Goal: Transaction & Acquisition: Purchase product/service

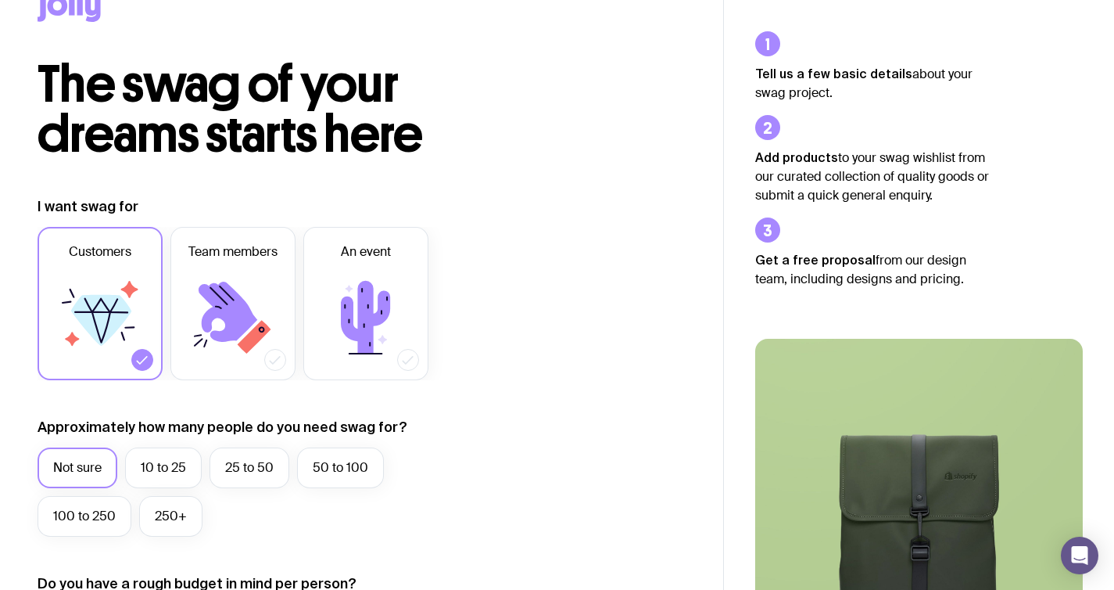
scroll to position [70, 0]
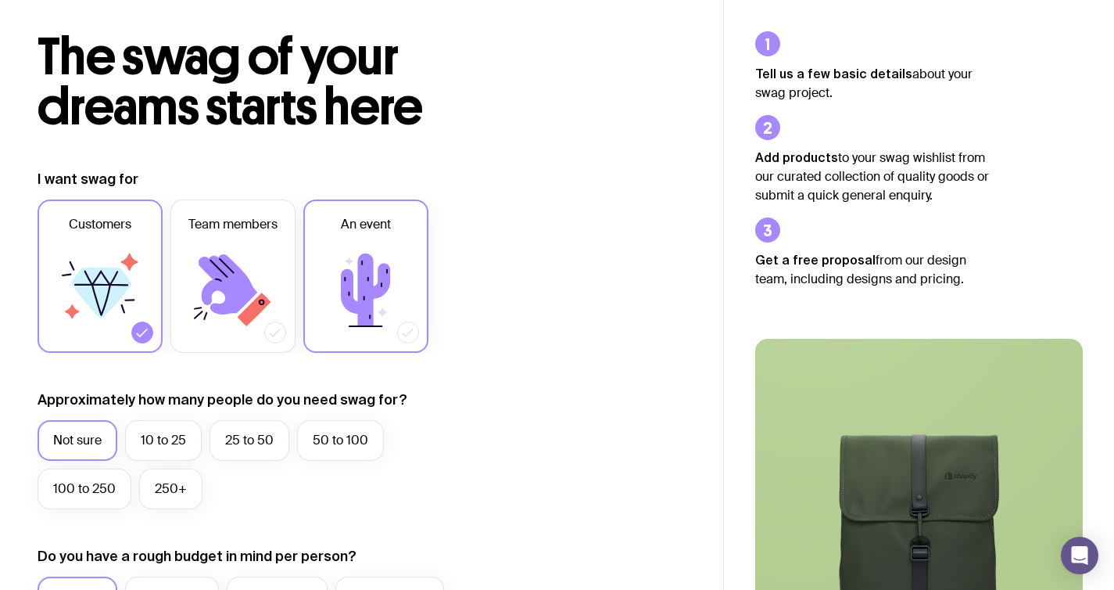
click at [378, 296] on icon at bounding box center [365, 289] width 49 height 73
click at [0, 0] on input "An event" at bounding box center [0, 0] width 0 height 0
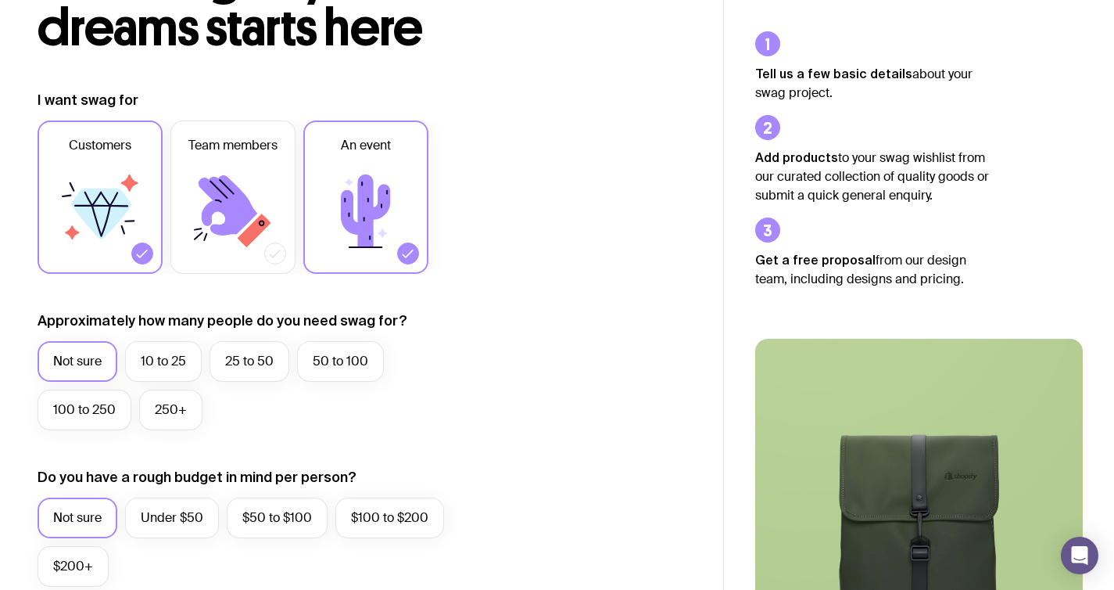
scroll to position [149, 0]
click at [61, 230] on icon at bounding box center [100, 210] width 94 height 94
click at [0, 0] on input "Customers" at bounding box center [0, 0] width 0 height 0
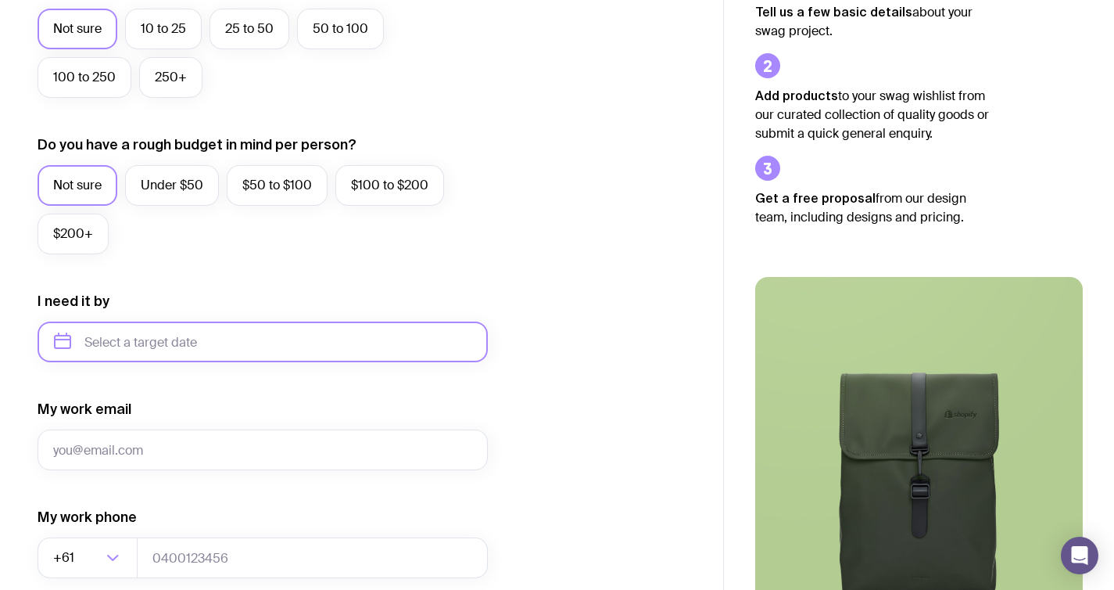
scroll to position [489, 0]
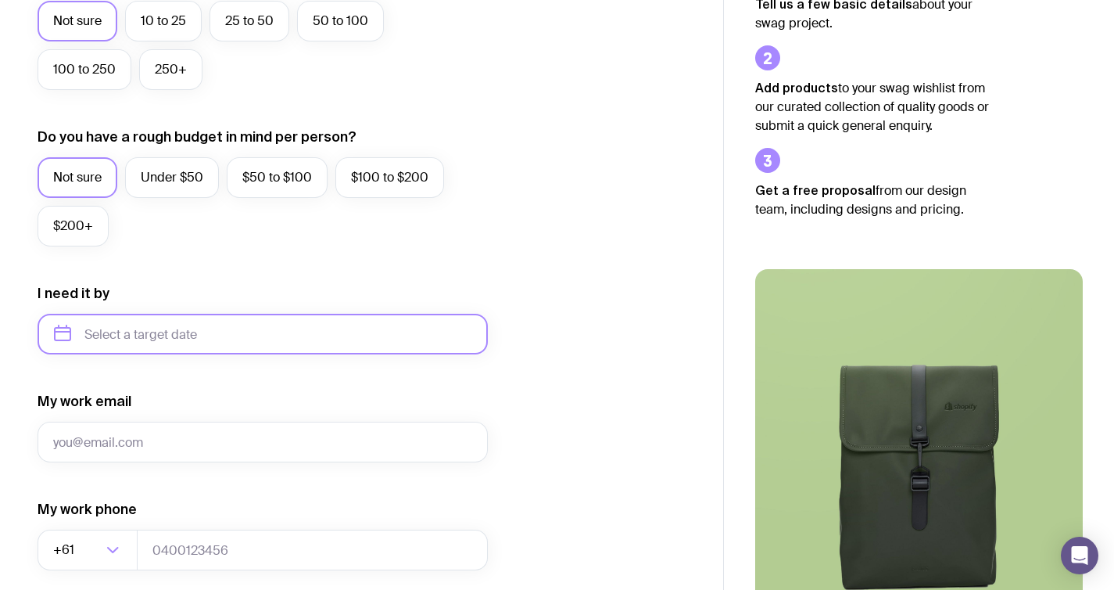
click at [160, 343] on input "text" at bounding box center [263, 334] width 450 height 41
click at [147, 522] on button "Nov" at bounding box center [137, 526] width 57 height 31
type input "[DATE]"
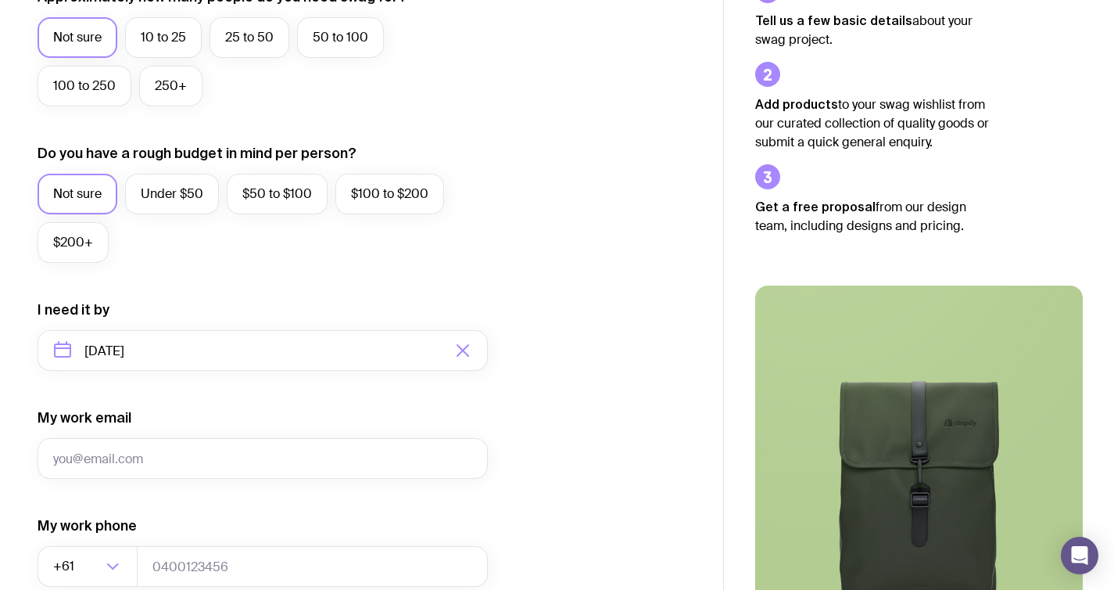
scroll to position [0, 0]
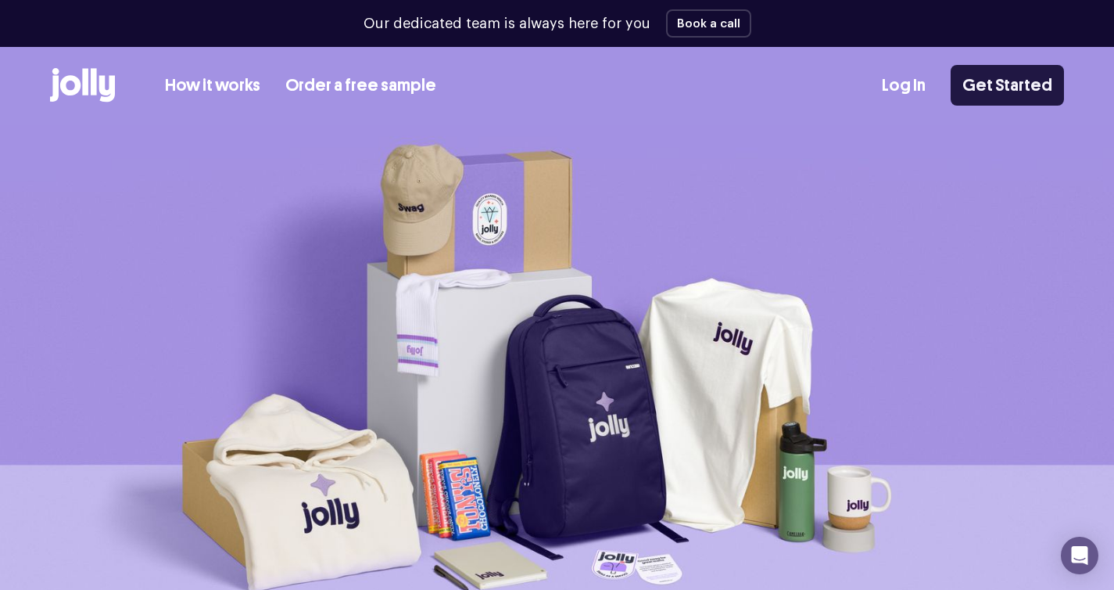
click at [984, 84] on link "Get Started" at bounding box center [1007, 85] width 113 height 41
click at [94, 76] on icon at bounding box center [94, 81] width 6 height 27
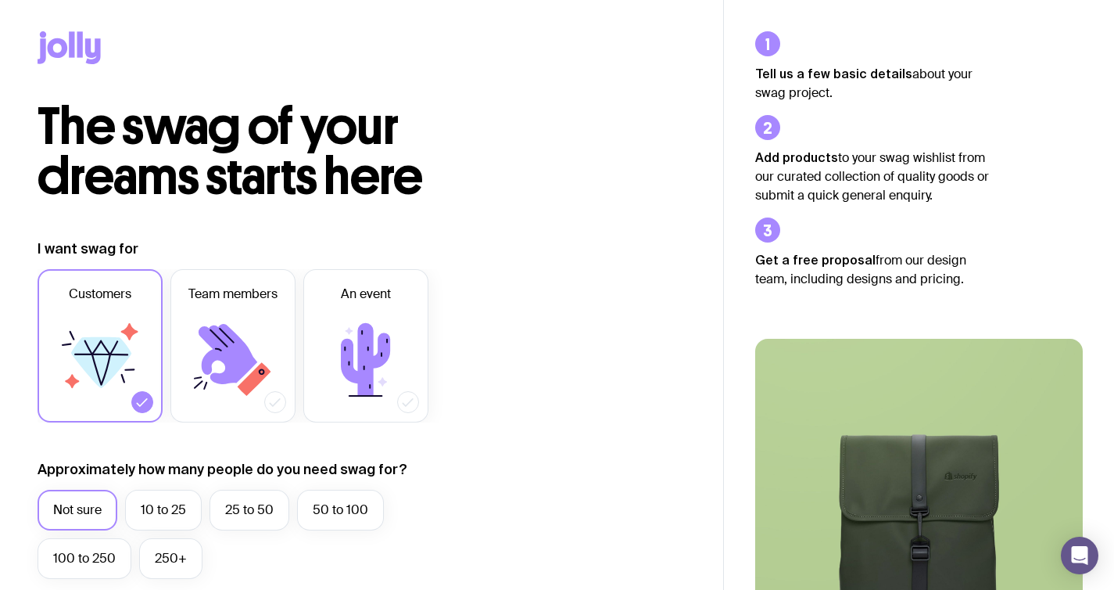
scroll to position [740, 0]
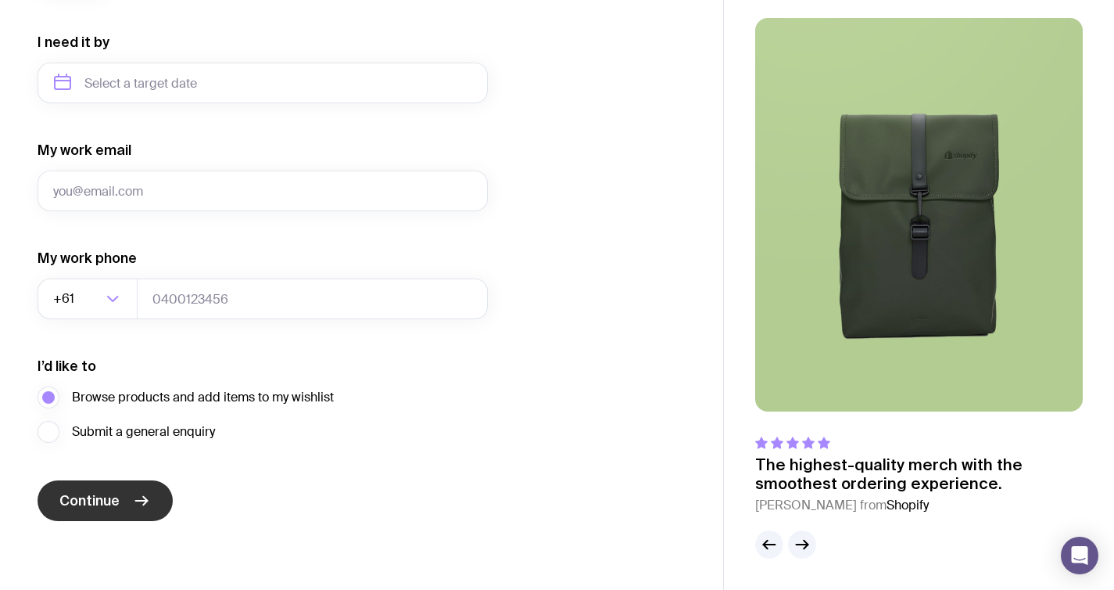
click at [134, 494] on icon "submit" at bounding box center [141, 500] width 19 height 19
click at [208, 398] on span "Browse products and add items to my wishlist" at bounding box center [203, 397] width 262 height 19
click at [0, 0] on input "Browse products and add items to my wishlist" at bounding box center [0, 0] width 0 height 0
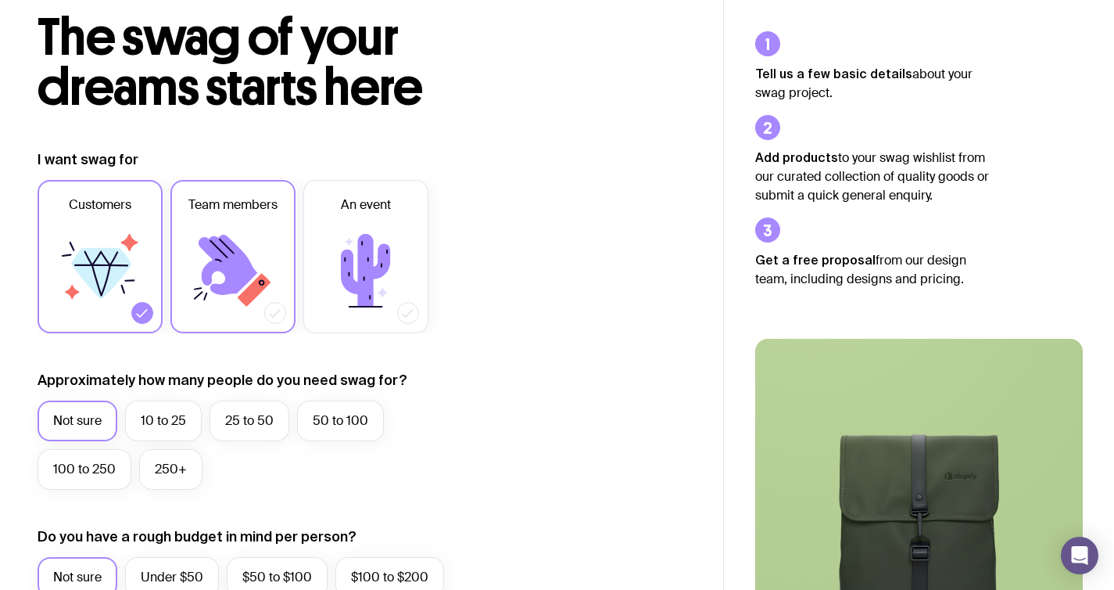
scroll to position [86, 0]
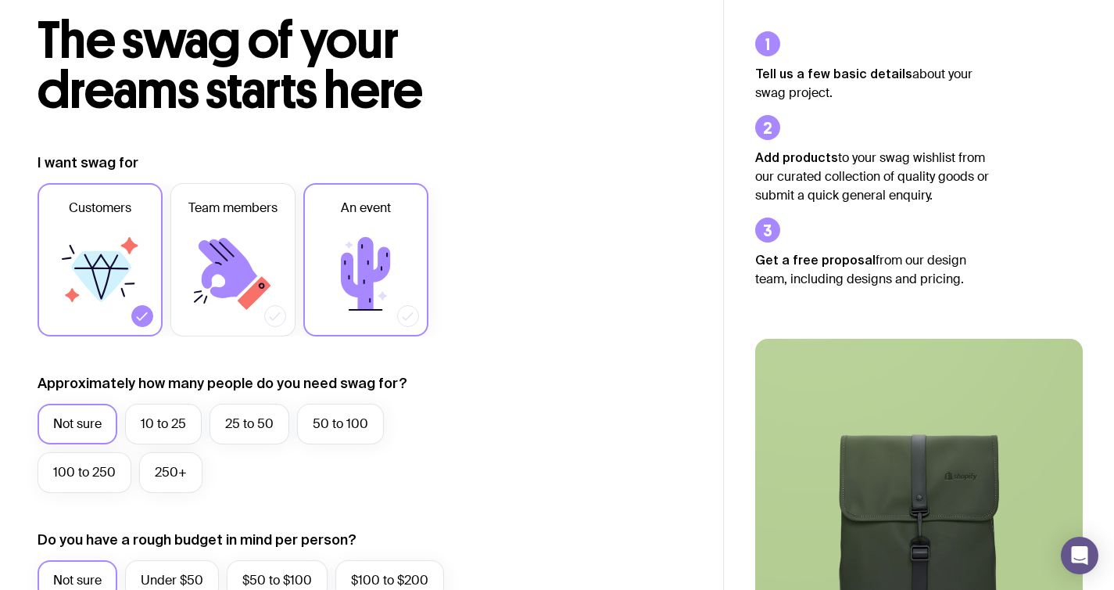
click at [343, 226] on label "An event" at bounding box center [365, 259] width 125 height 153
click at [0, 0] on input "An event" at bounding box center [0, 0] width 0 height 0
click at [124, 257] on icon at bounding box center [101, 276] width 60 height 51
click at [0, 0] on input "Customers" at bounding box center [0, 0] width 0 height 0
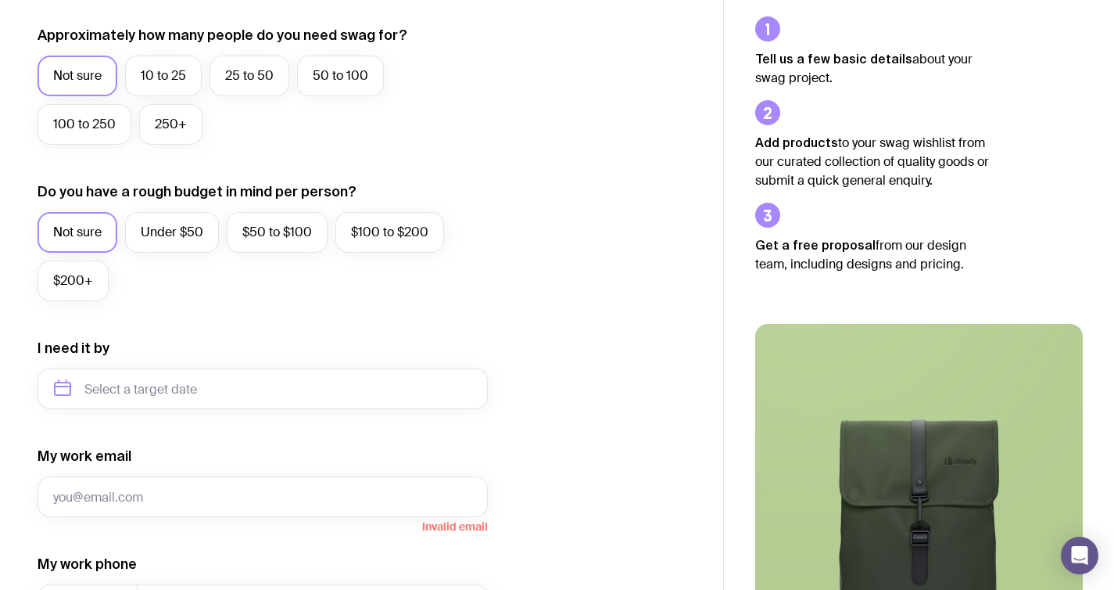
scroll to position [485, 0]
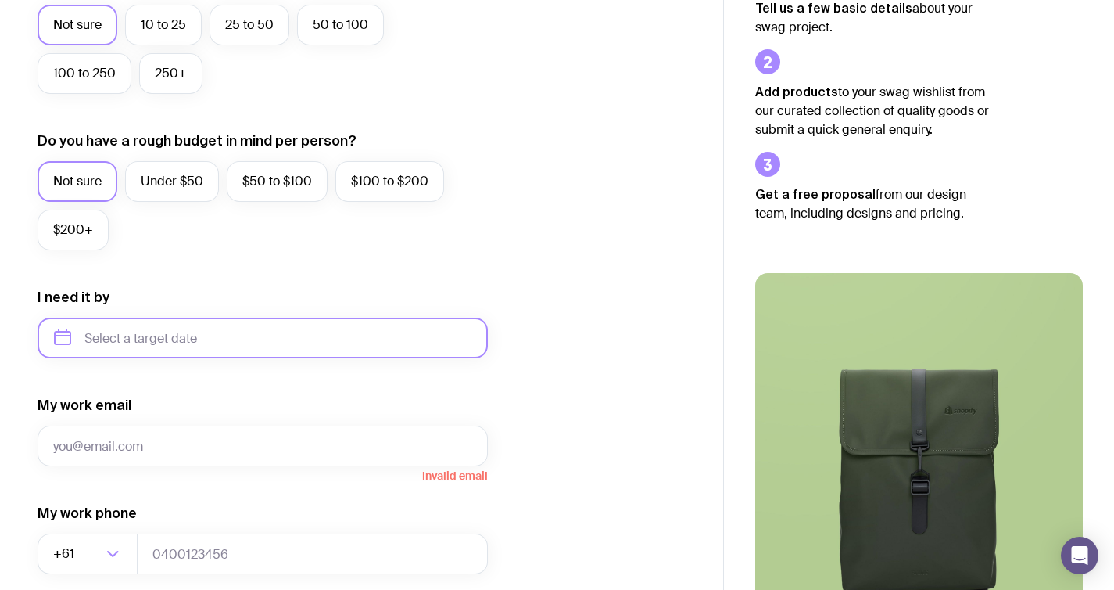
click at [213, 344] on input "text" at bounding box center [263, 337] width 450 height 41
click at [146, 519] on button "Nov" at bounding box center [137, 530] width 57 height 31
type input "[DATE]"
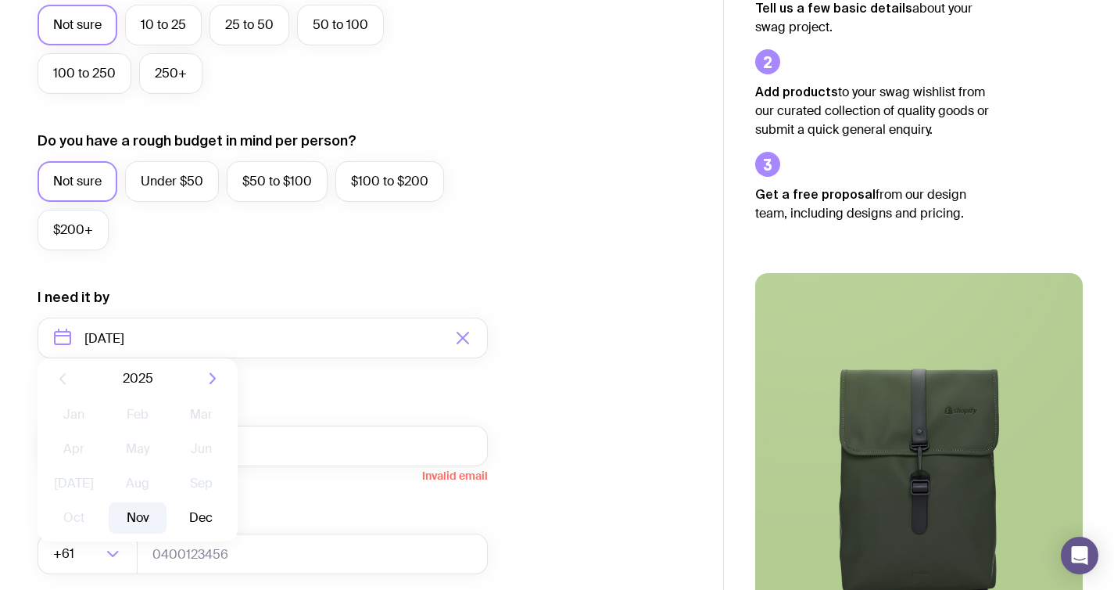
scroll to position [672, 0]
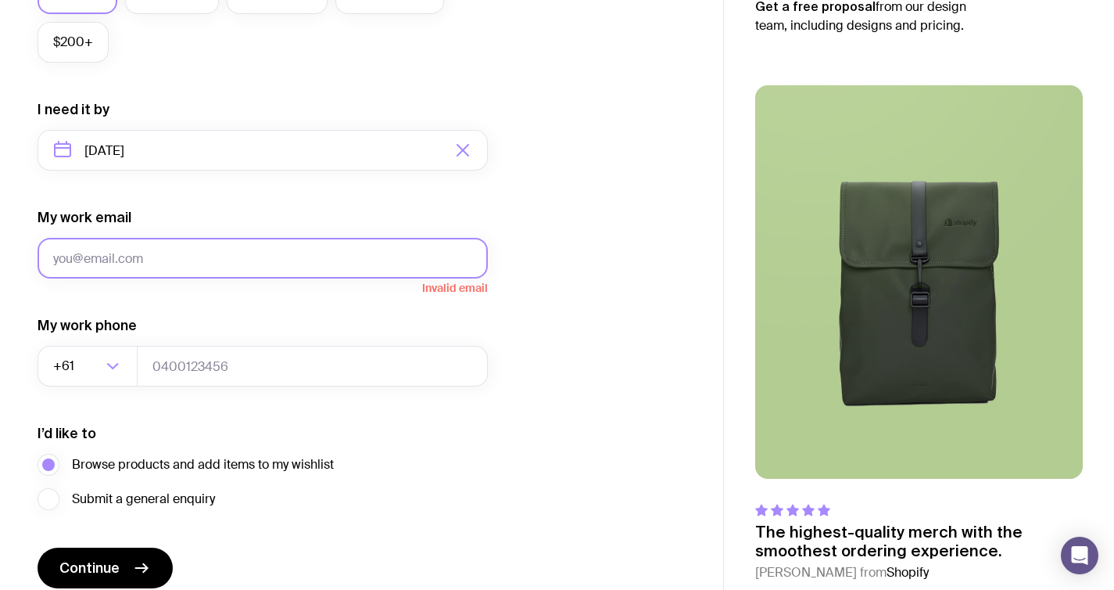
click at [171, 256] on input "My work email" at bounding box center [263, 258] width 450 height 41
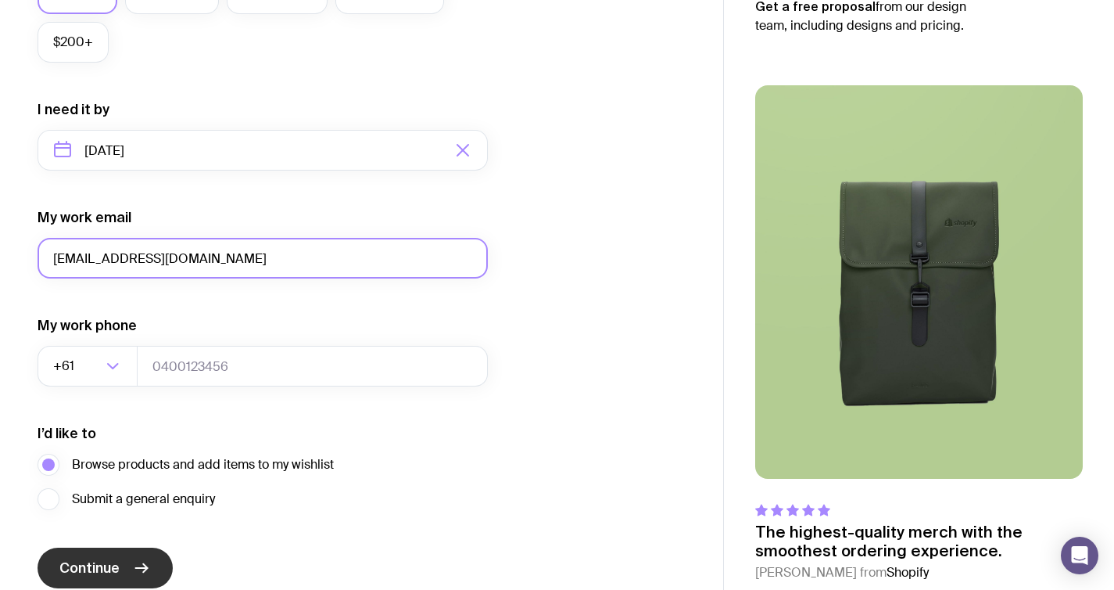
type input "[EMAIL_ADDRESS][DOMAIN_NAME]"
click at [130, 564] on button "Continue" at bounding box center [105, 567] width 135 height 41
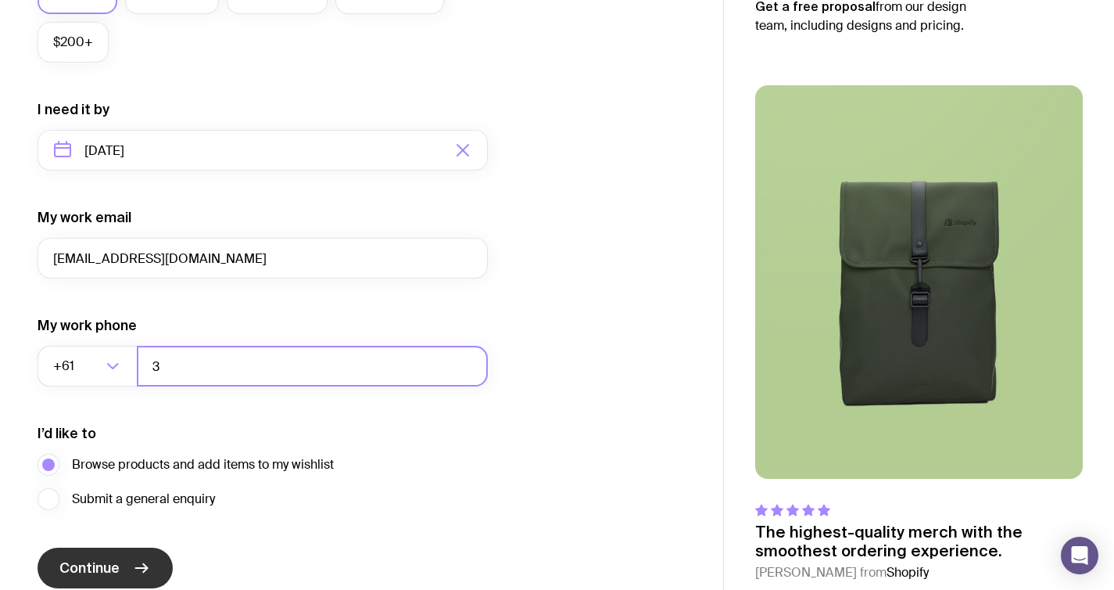
type input "3"
click at [134, 569] on icon "submit" at bounding box center [141, 567] width 19 height 19
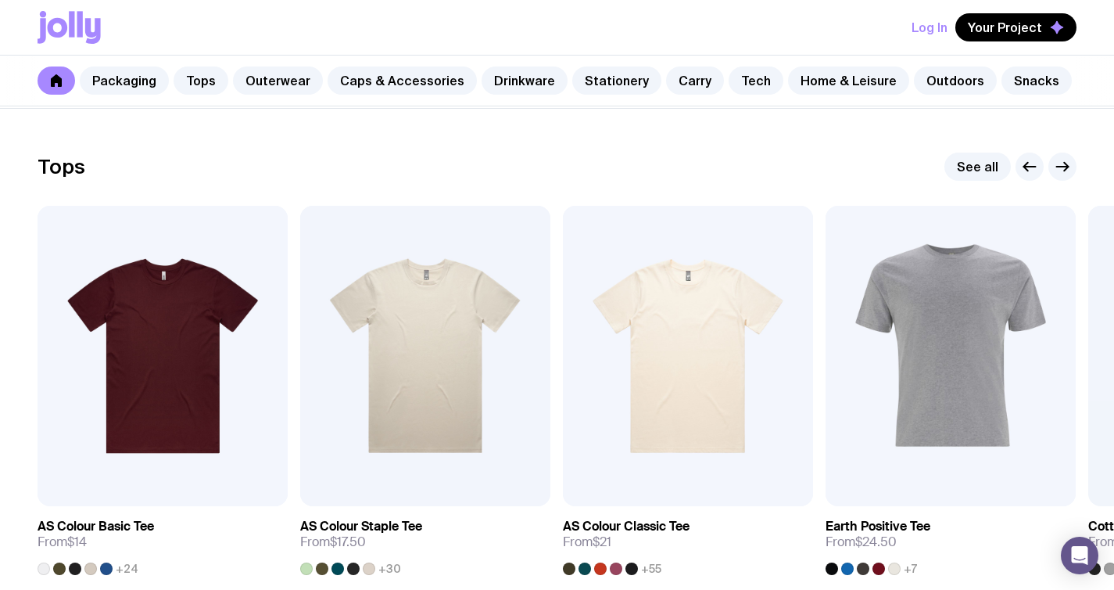
scroll to position [608, 0]
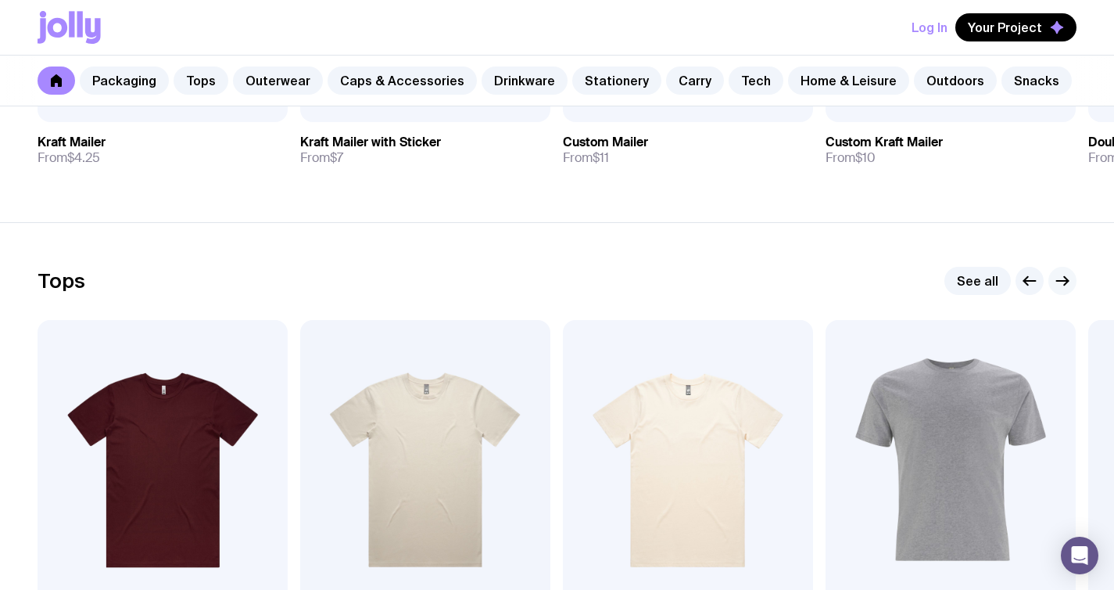
click at [1059, 278] on icon "button" at bounding box center [1062, 280] width 19 height 19
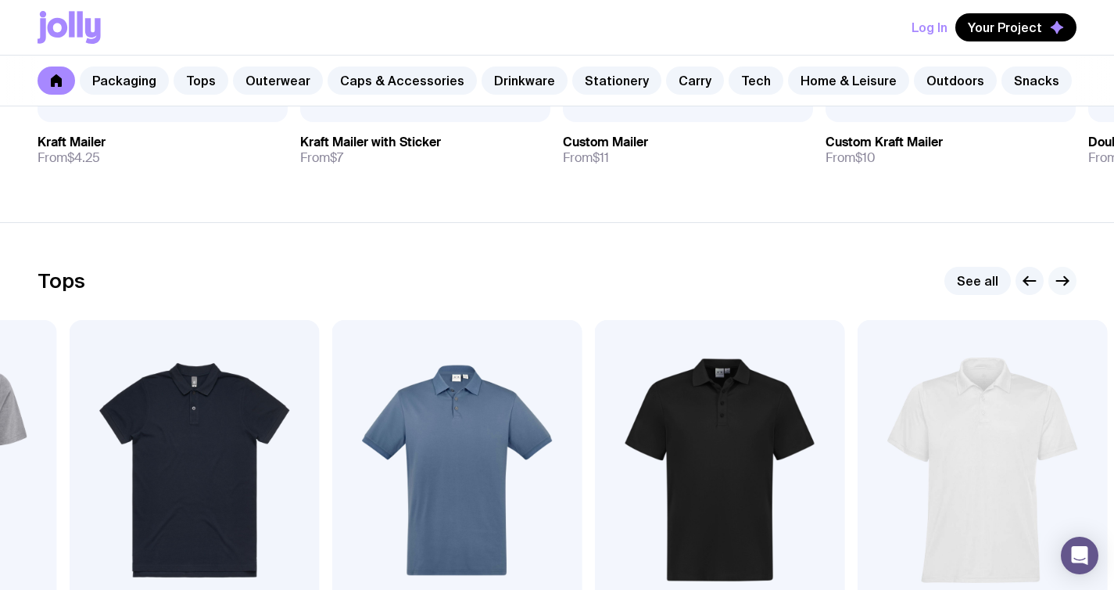
click at [1059, 278] on icon "button" at bounding box center [1062, 280] width 19 height 19
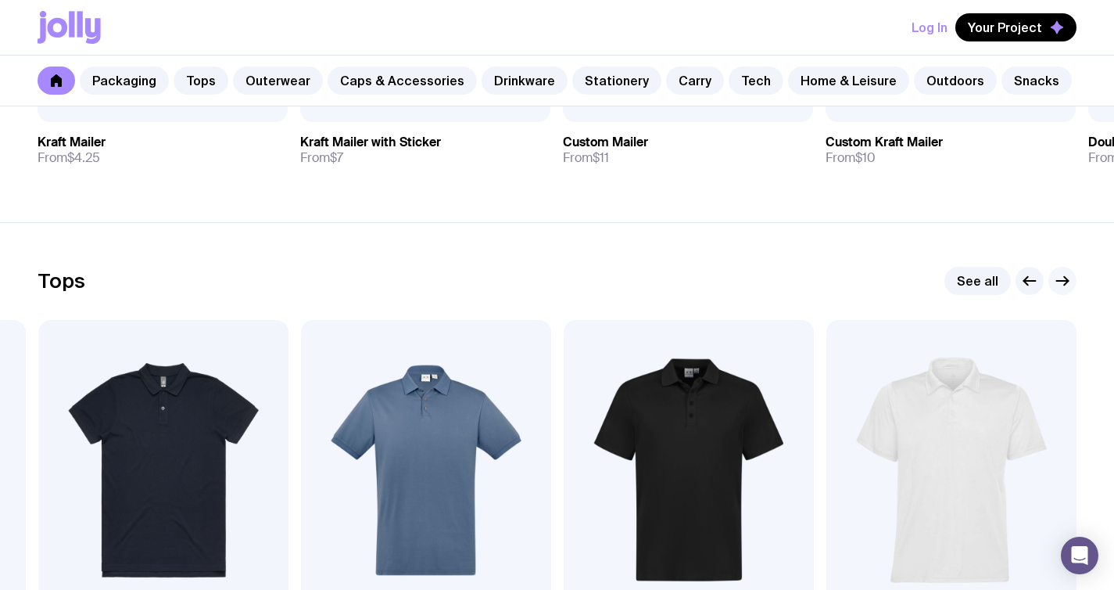
click at [1059, 278] on icon "button" at bounding box center [1062, 280] width 19 height 19
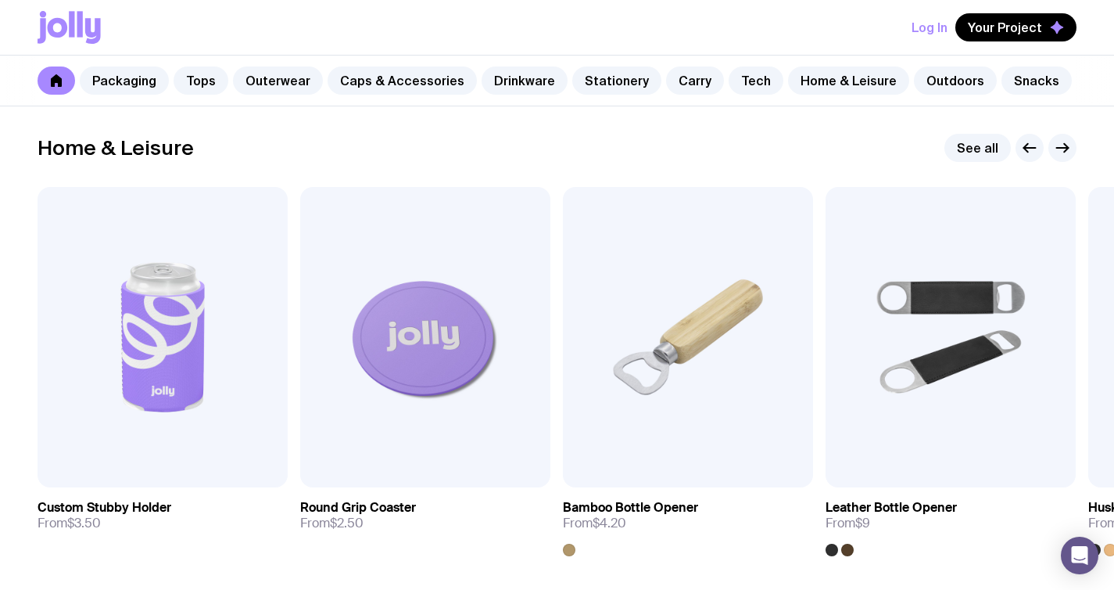
scroll to position [4750, 0]
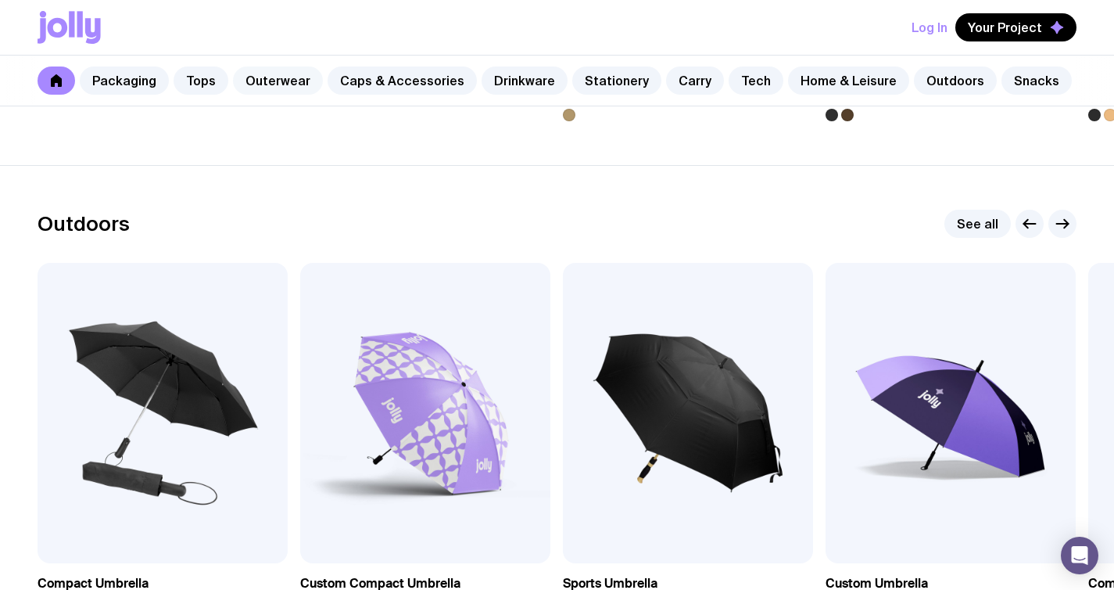
click at [294, 76] on link "Outerwear" at bounding box center [278, 80] width 90 height 28
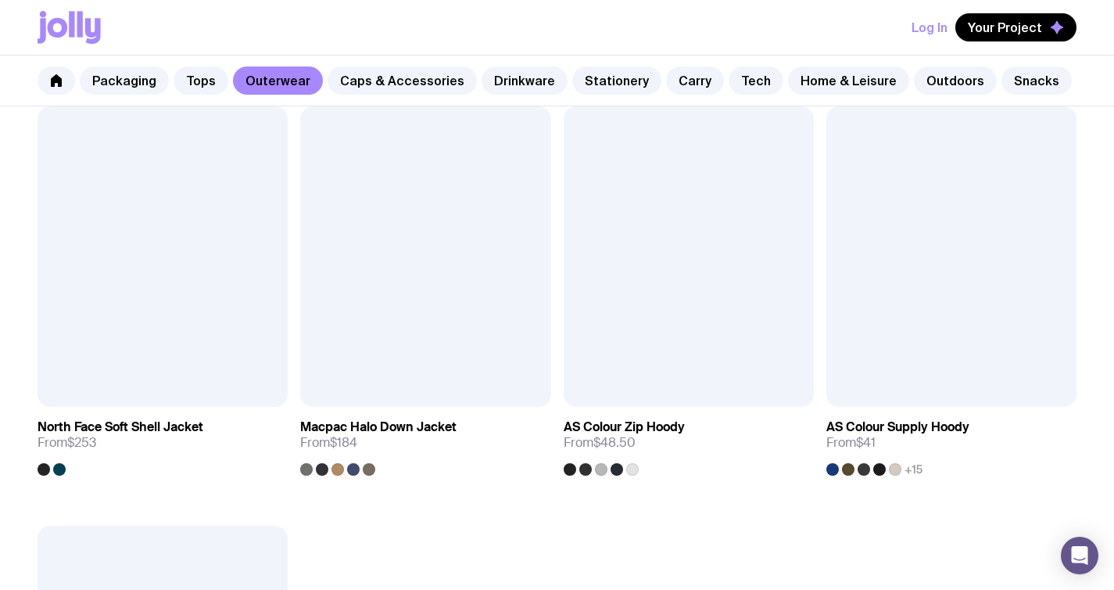
scroll to position [2550, 0]
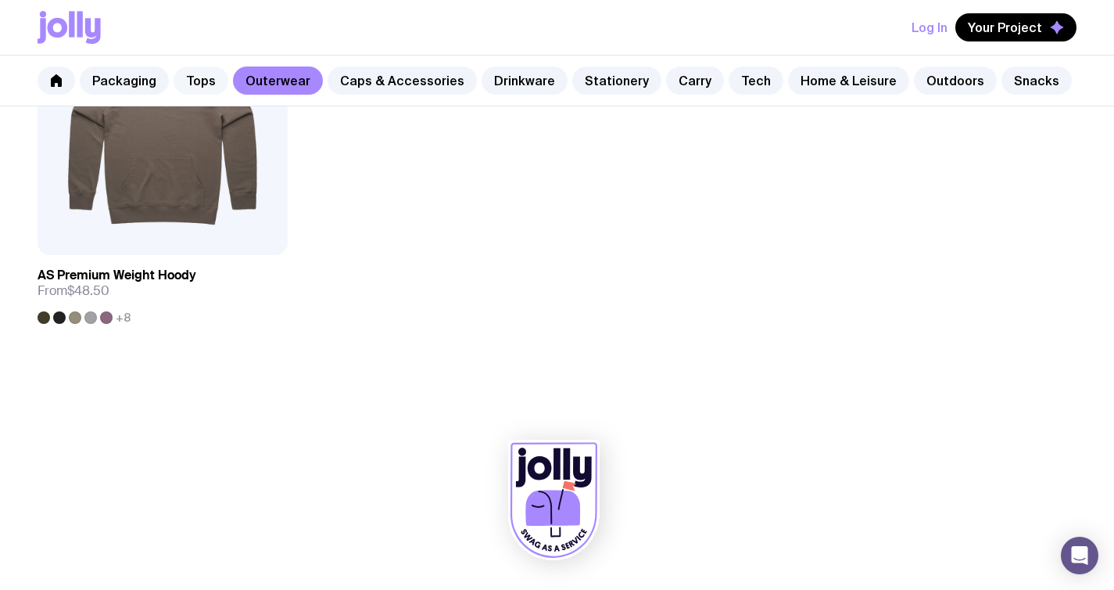
click at [195, 84] on link "Tops" at bounding box center [201, 80] width 55 height 28
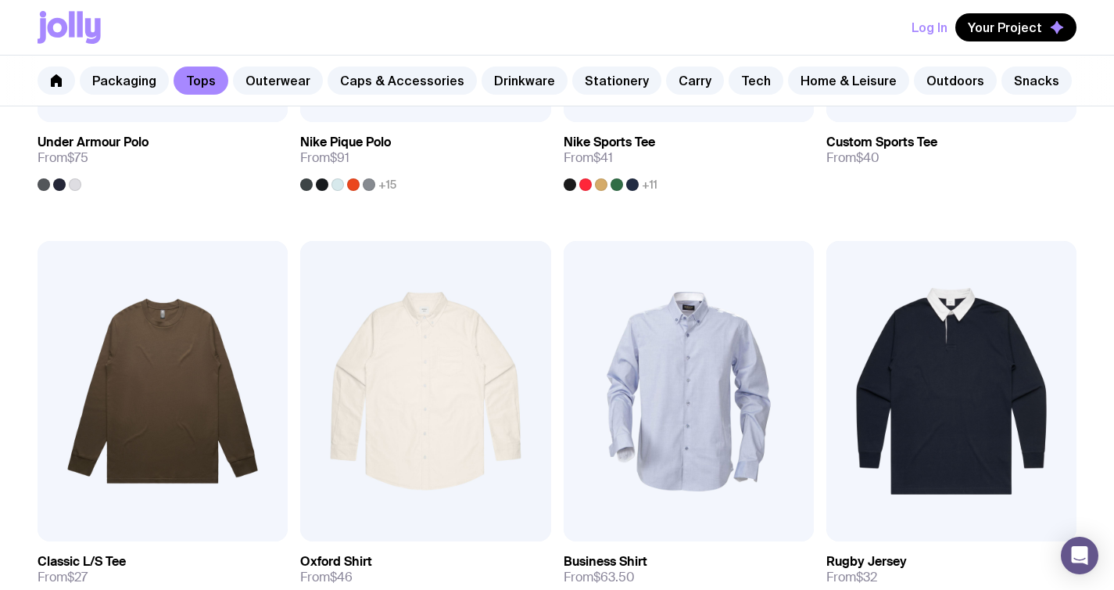
scroll to position [1344, 0]
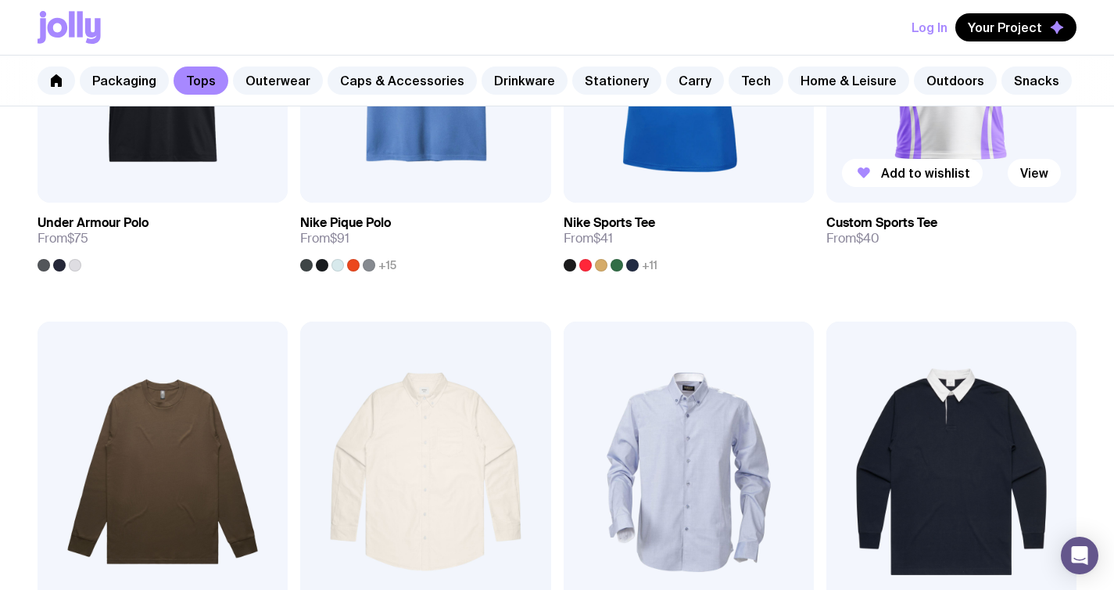
click at [934, 138] on img at bounding box center [952, 52] width 250 height 300
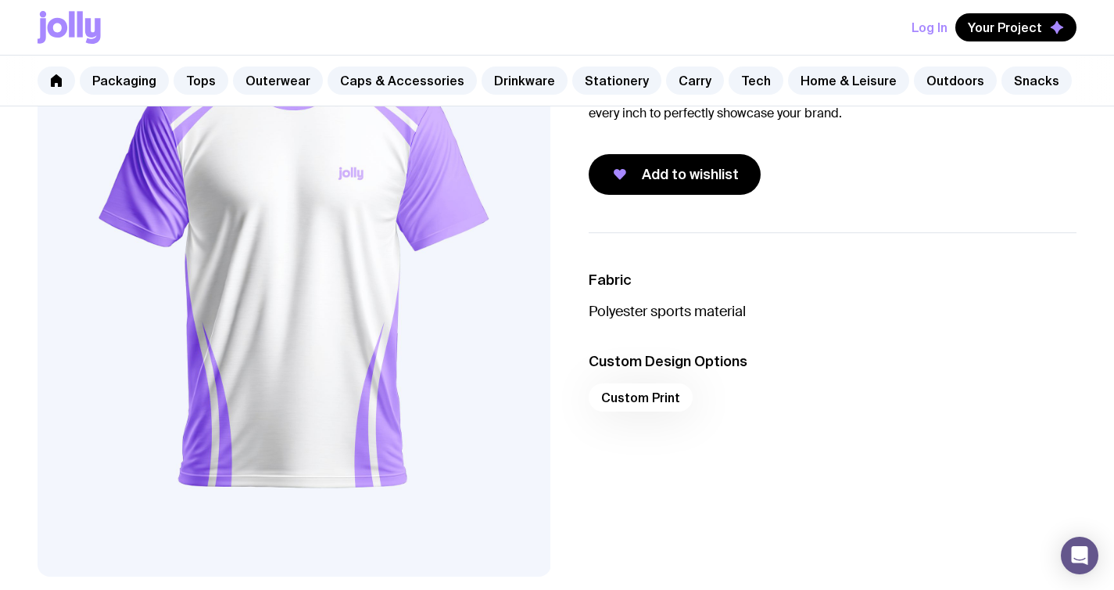
scroll to position [70, 0]
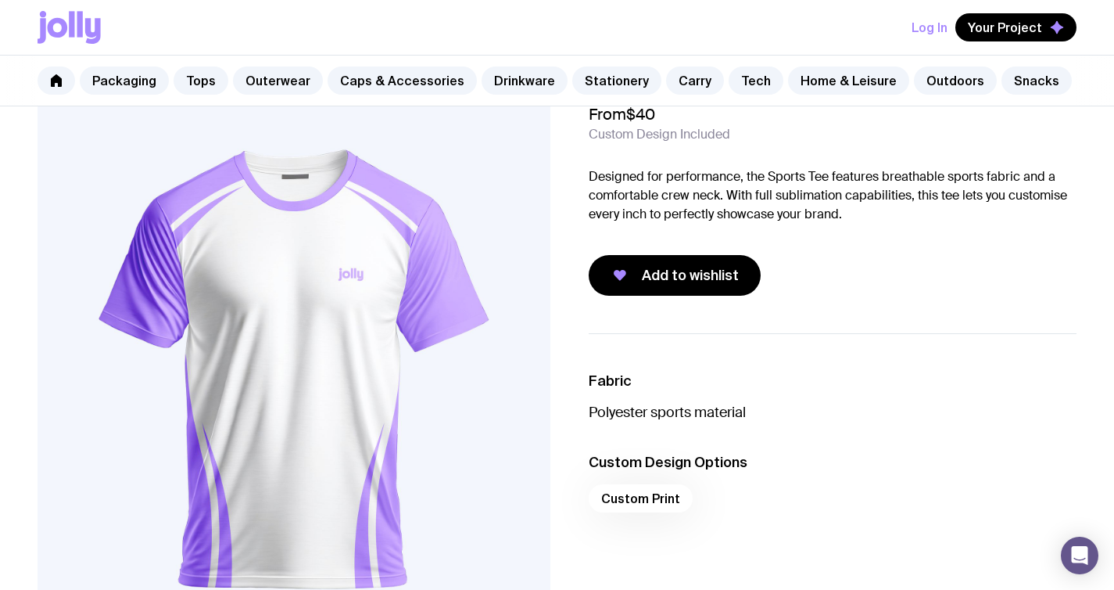
click at [383, 256] on img at bounding box center [294, 369] width 513 height 616
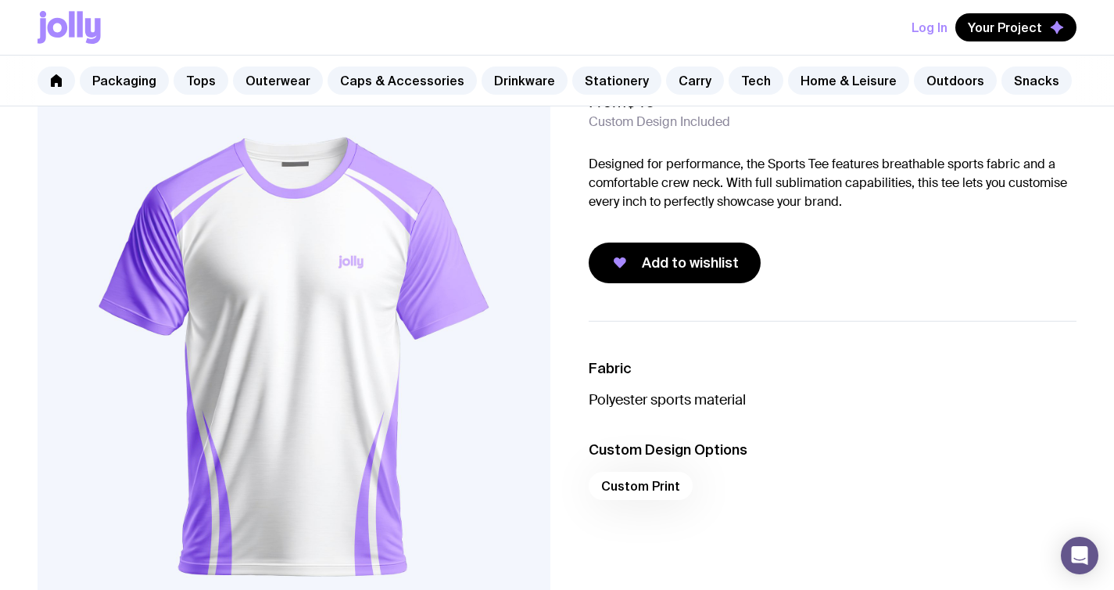
scroll to position [80, 0]
